Goal: Book appointment/travel/reservation

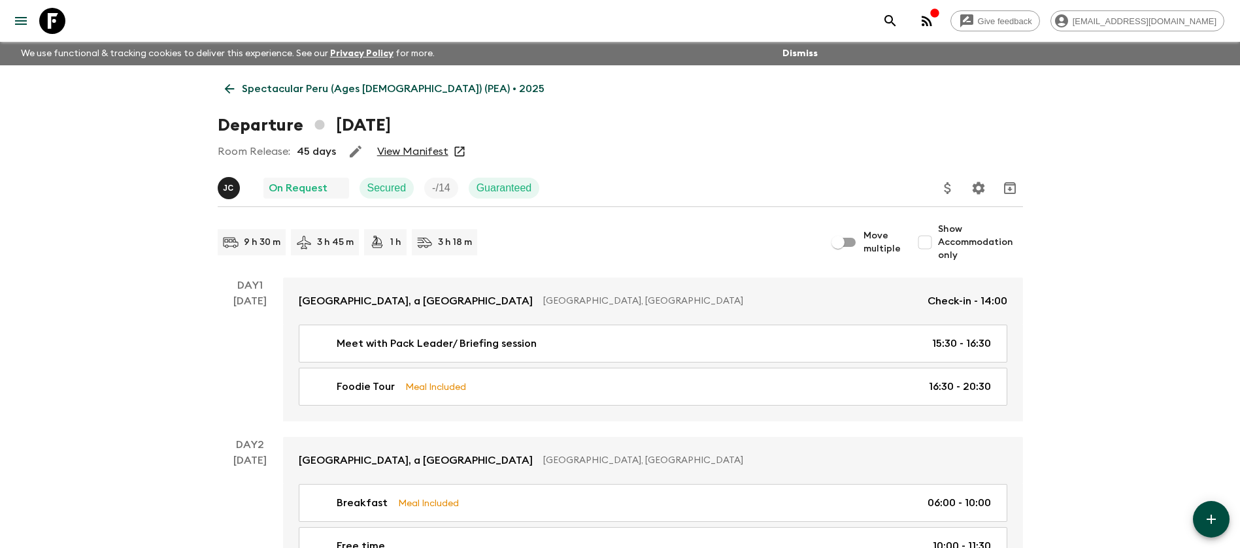
click at [297, 85] on p "Spectacular Peru (Ages [DEMOGRAPHIC_DATA]) (PEA) • 2025" at bounding box center [393, 89] width 303 height 16
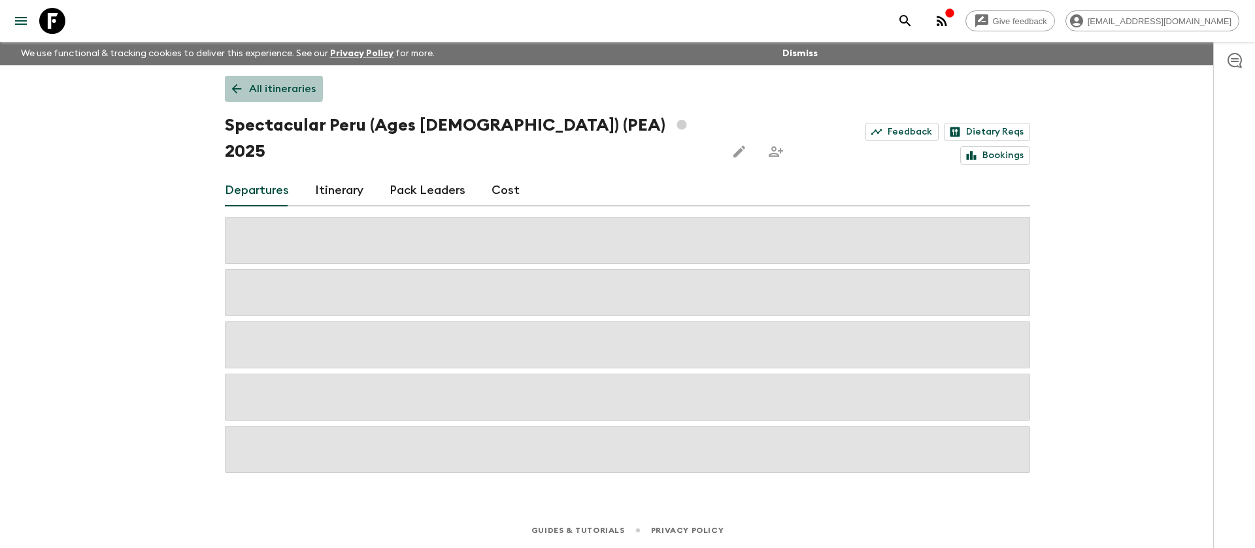
click at [256, 86] on p "All itineraries" at bounding box center [282, 89] width 67 height 16
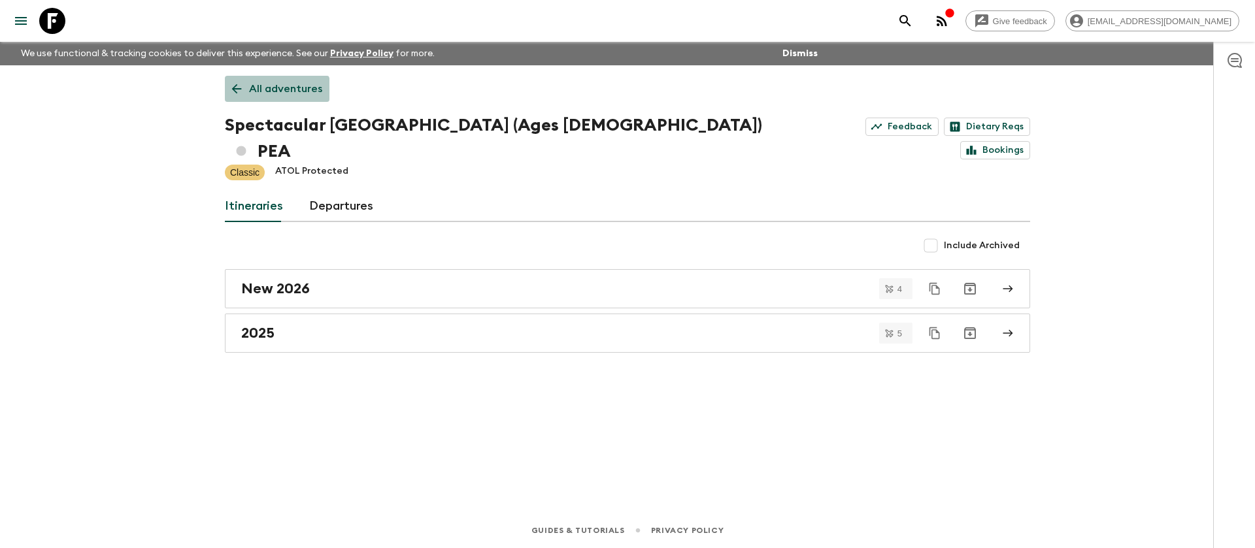
click at [274, 95] on p "All adventures" at bounding box center [285, 89] width 73 height 16
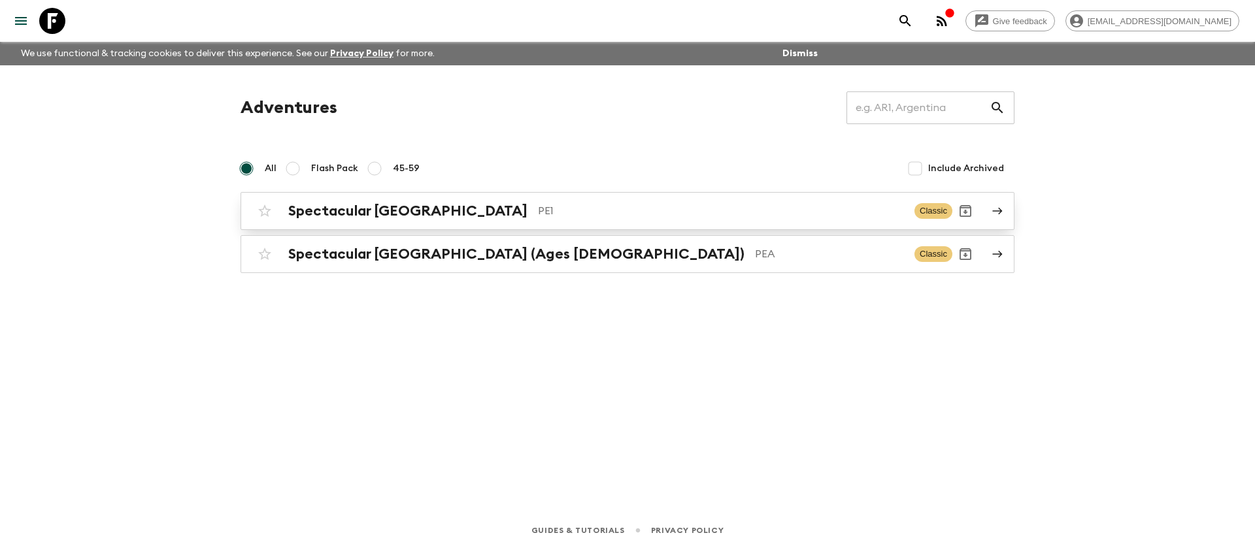
click at [323, 203] on h2 "Spectacular [GEOGRAPHIC_DATA]" at bounding box center [407, 211] width 239 height 17
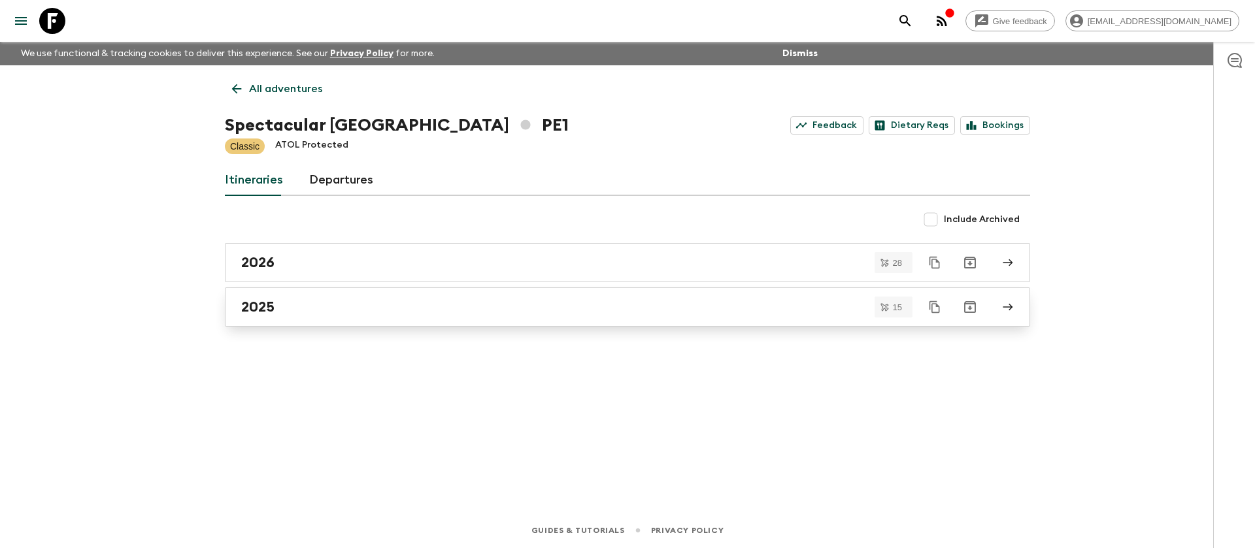
click at [295, 301] on div "2025" at bounding box center [615, 307] width 748 height 17
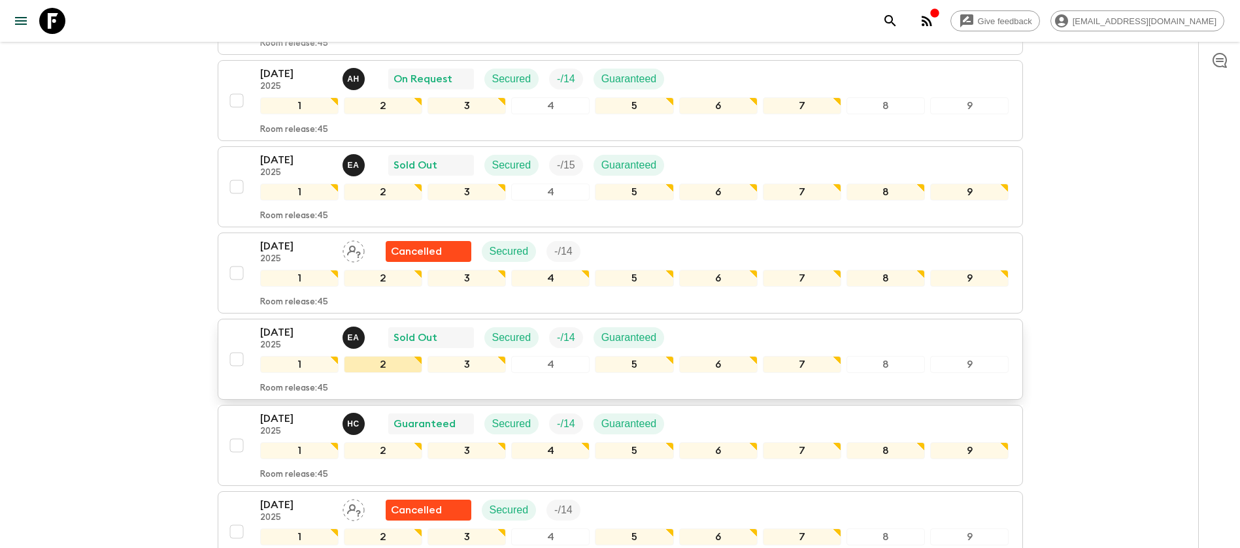
scroll to position [490, 0]
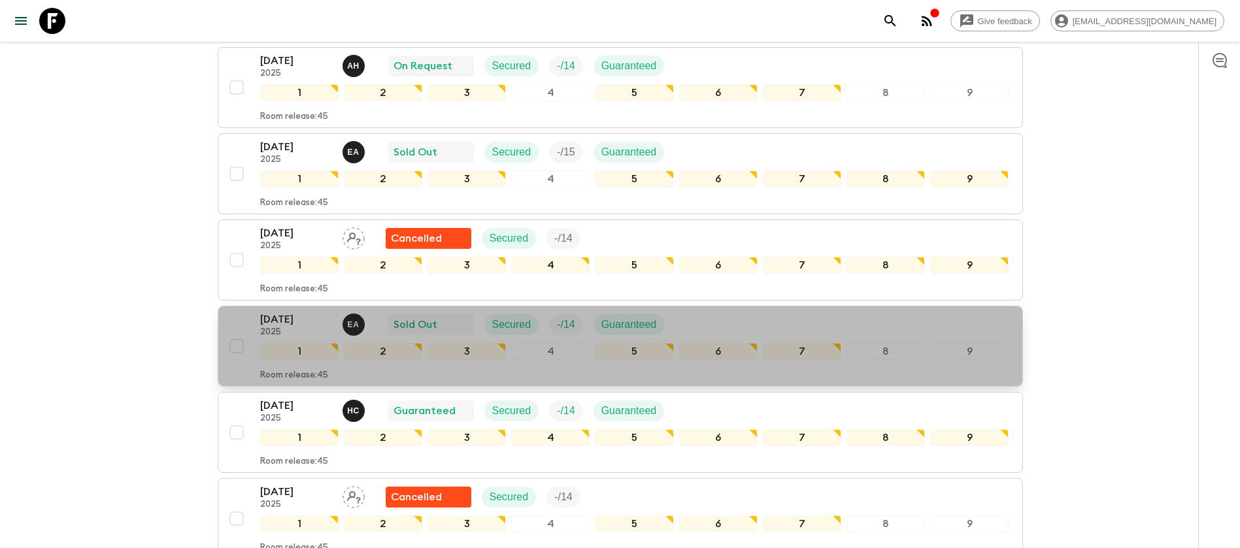
click at [686, 316] on div "[DATE] 2025 E A Sold Out Secured - / 14 Guaranteed" at bounding box center [634, 325] width 749 height 26
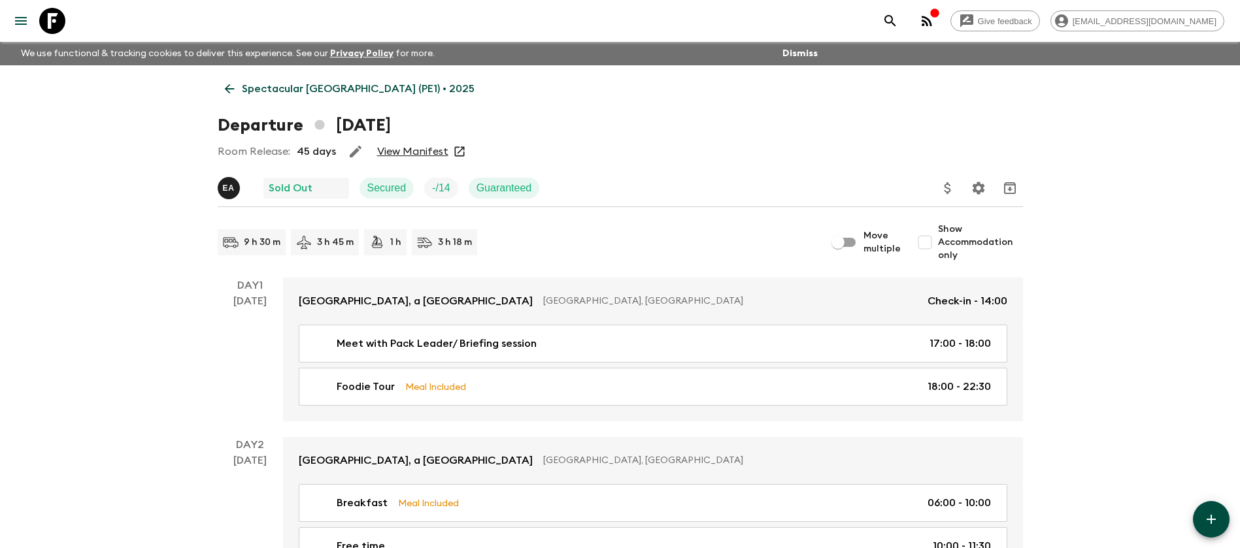
click at [426, 148] on link "View Manifest" at bounding box center [412, 151] width 71 height 13
click at [275, 81] on p "Spectacular [GEOGRAPHIC_DATA] (PE1) • 2025" at bounding box center [358, 89] width 233 height 16
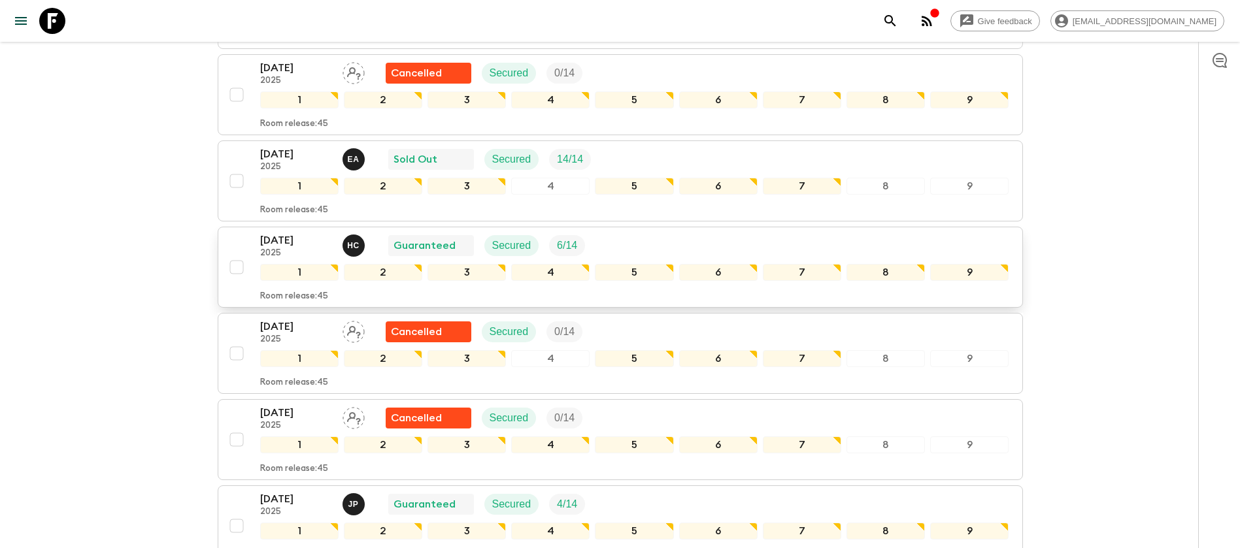
scroll to position [686, 0]
